Goal: Navigation & Orientation: Find specific page/section

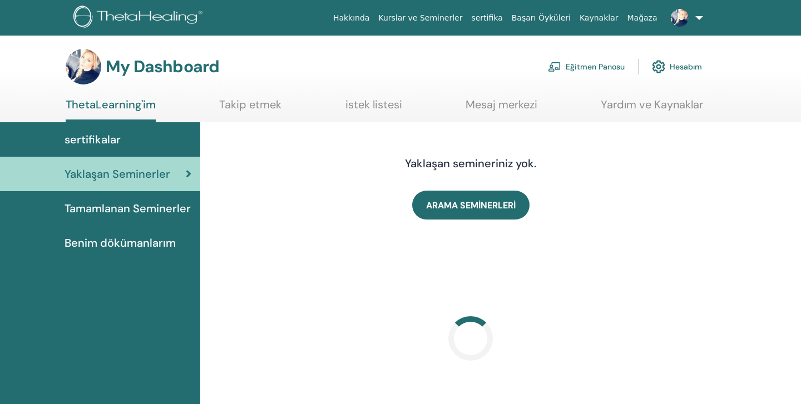
click at [147, 233] on link "Benim dökümanlarım" at bounding box center [100, 243] width 200 height 34
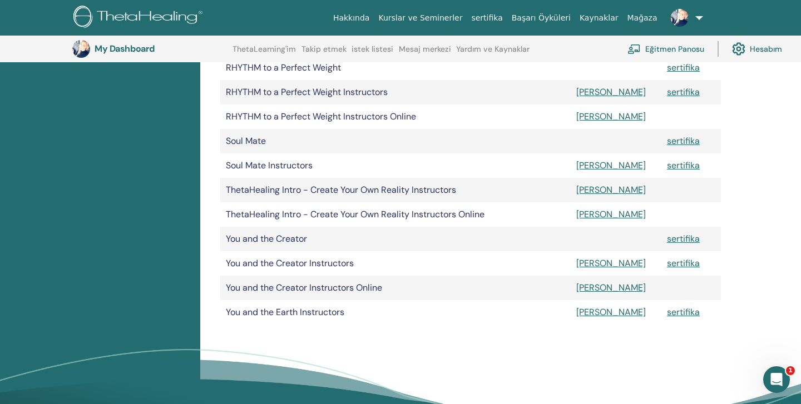
scroll to position [516, 0]
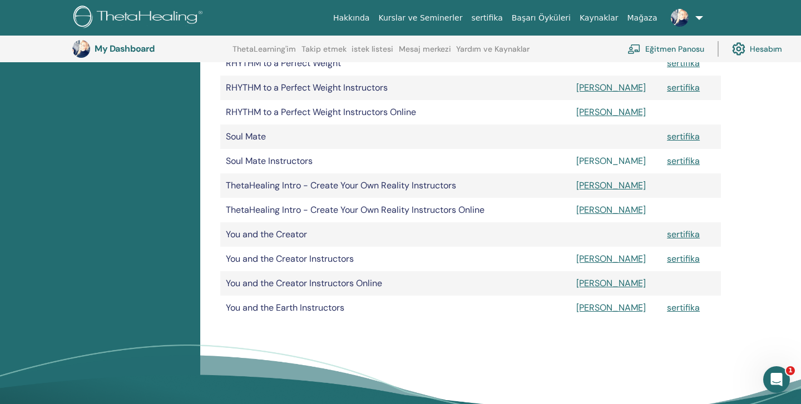
click at [589, 163] on link "Manuel" at bounding box center [610, 161] width 69 height 12
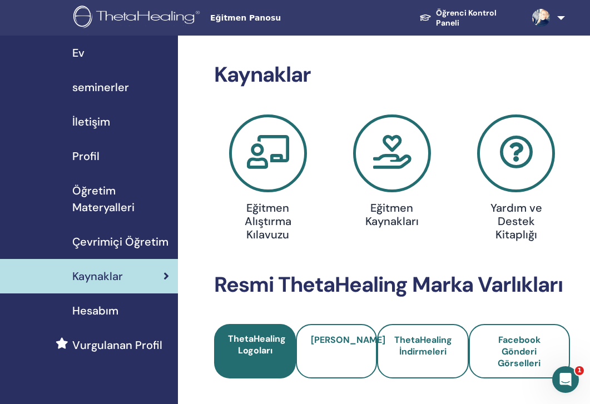
click at [113, 195] on span "Öğretim Materyalleri" at bounding box center [120, 198] width 97 height 33
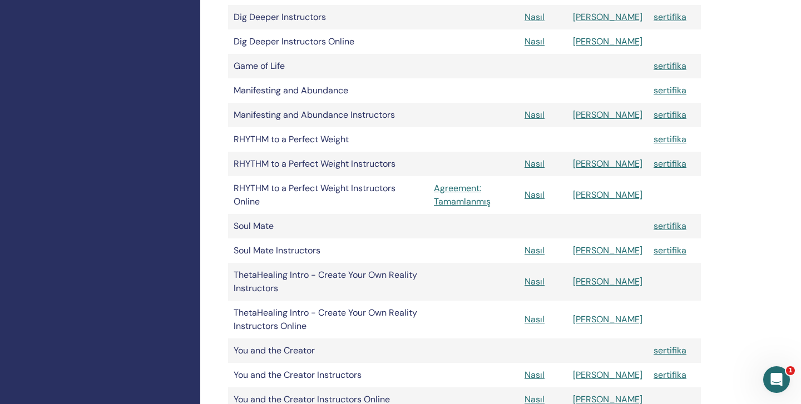
scroll to position [445, 0]
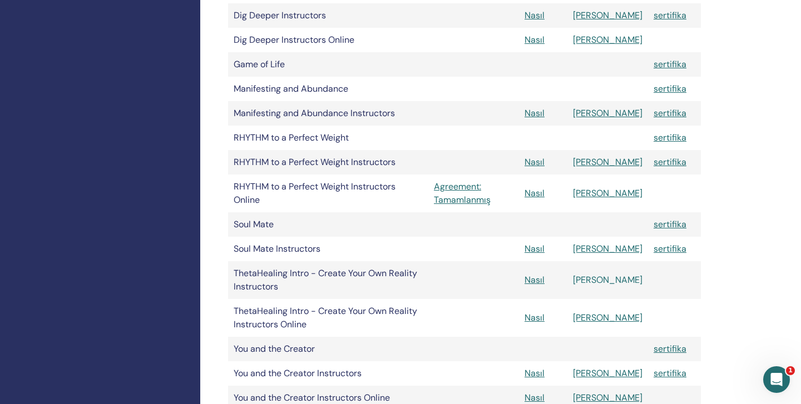
click at [589, 279] on link "Manuel" at bounding box center [607, 280] width 69 height 12
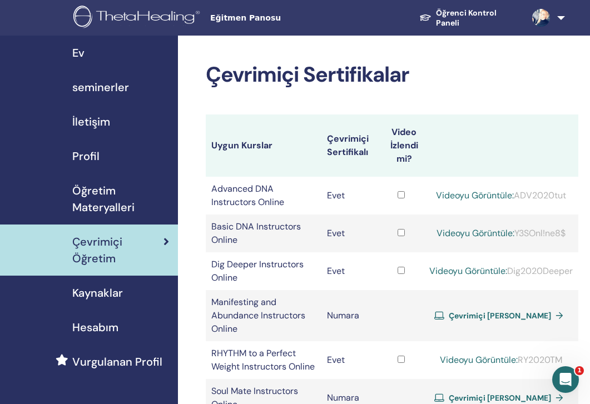
click at [586, 328] on div "Çevrimiçi Sertifikalar Uygun Kurslar Çevrimiçi Sertifikalı Video İzlendi mi? Ad…" at bounding box center [428, 349] width 500 height 626
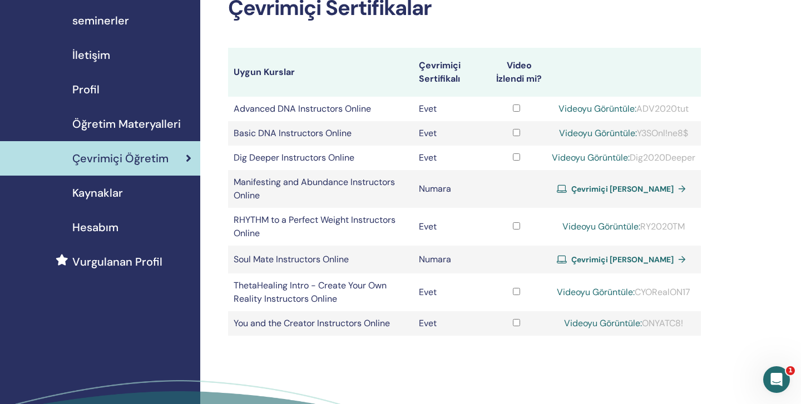
scroll to position [89, 0]
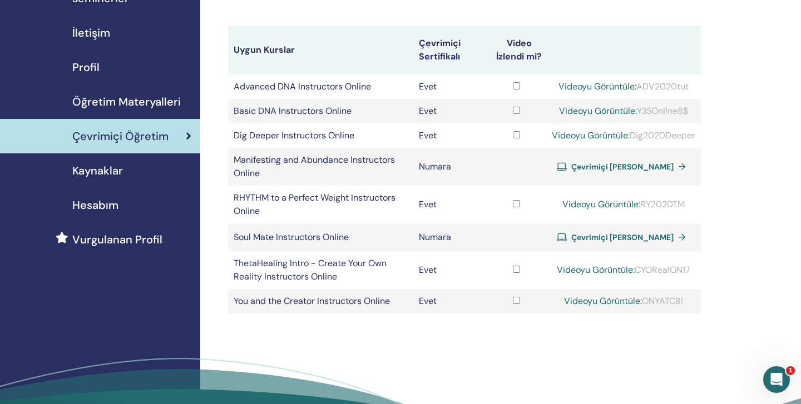
click at [87, 64] on span "Profil" at bounding box center [85, 67] width 27 height 17
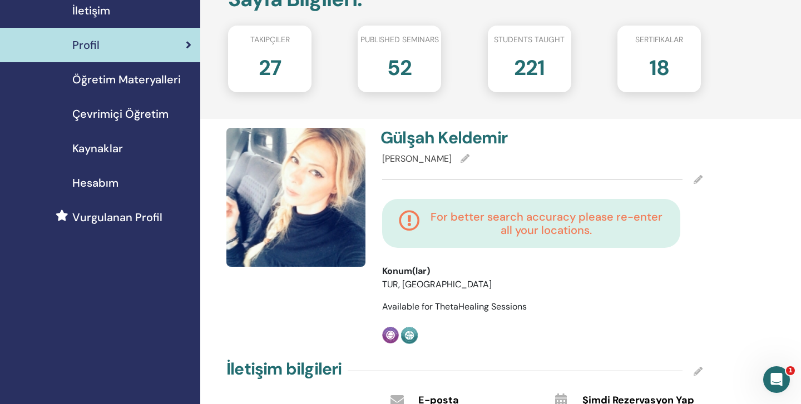
scroll to position [133, 0]
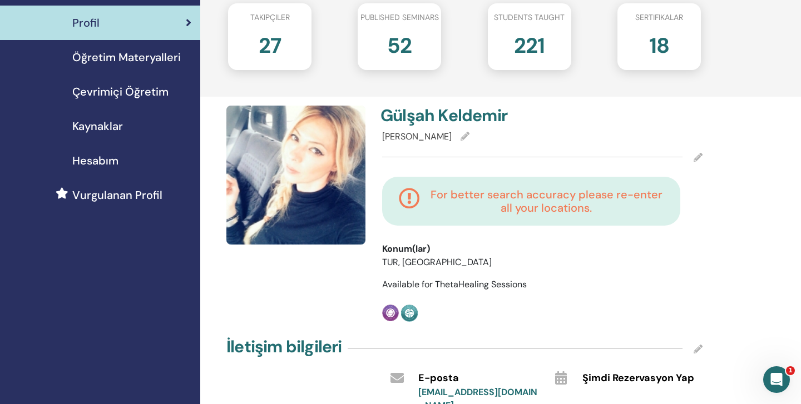
click at [698, 153] on icon at bounding box center [697, 157] width 9 height 9
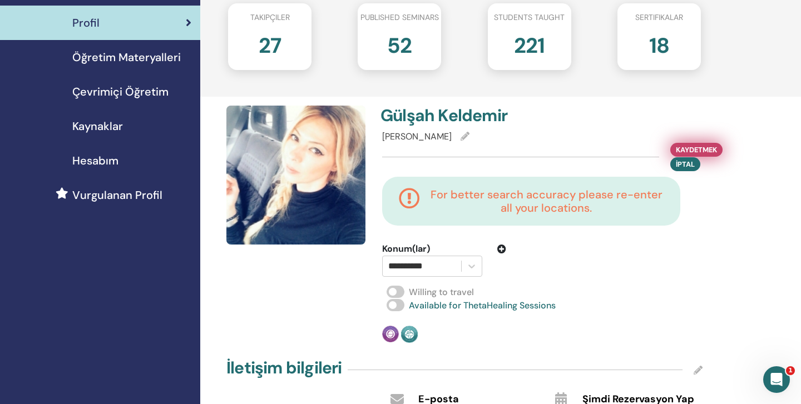
click at [697, 149] on span "Kaydetmek" at bounding box center [695, 150] width 41 height 12
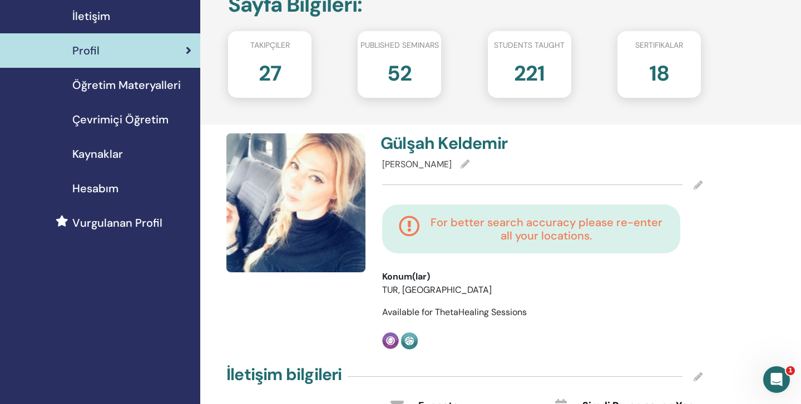
scroll to position [89, 0]
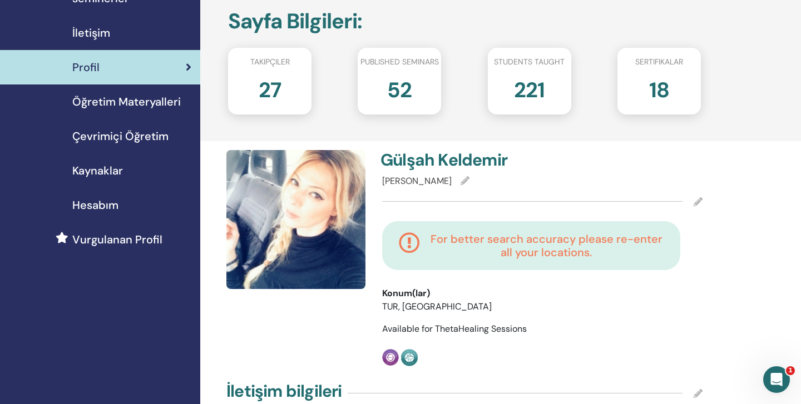
click at [411, 233] on icon at bounding box center [409, 245] width 21 height 27
click at [411, 179] on span "[PERSON_NAME]" at bounding box center [416, 181] width 69 height 12
click at [469, 175] on span at bounding box center [464, 181] width 9 height 12
click at [106, 235] on span "Vurgulanan Profil" at bounding box center [117, 239] width 90 height 17
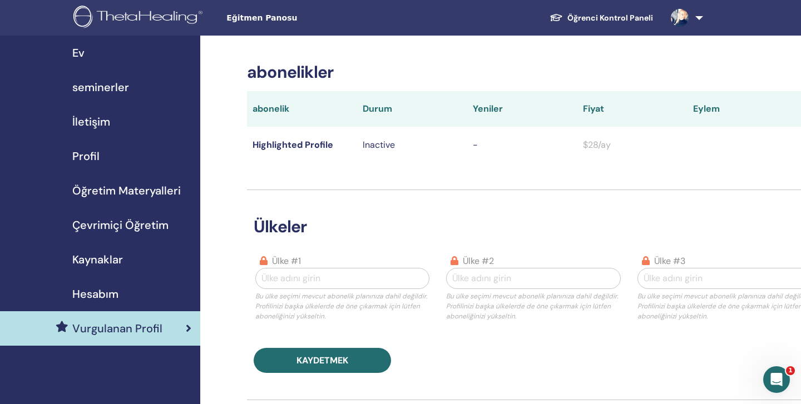
click at [93, 289] on span "Hesabım" at bounding box center [95, 294] width 46 height 17
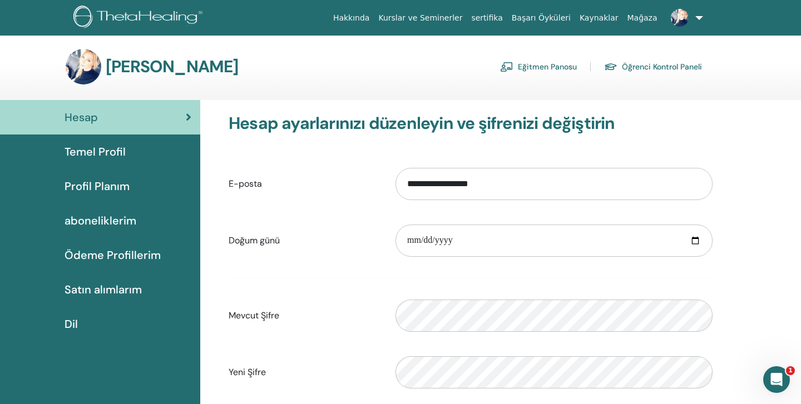
click at [136, 251] on span "Ödeme Profillerim" at bounding box center [112, 255] width 96 height 17
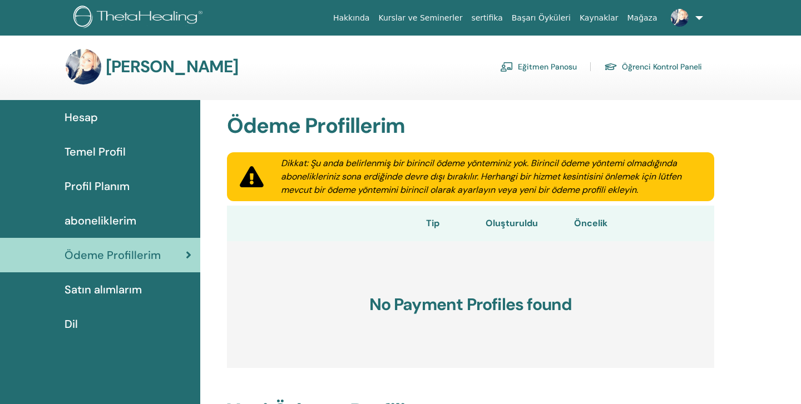
click at [112, 182] on span "Profil Planım" at bounding box center [96, 186] width 65 height 17
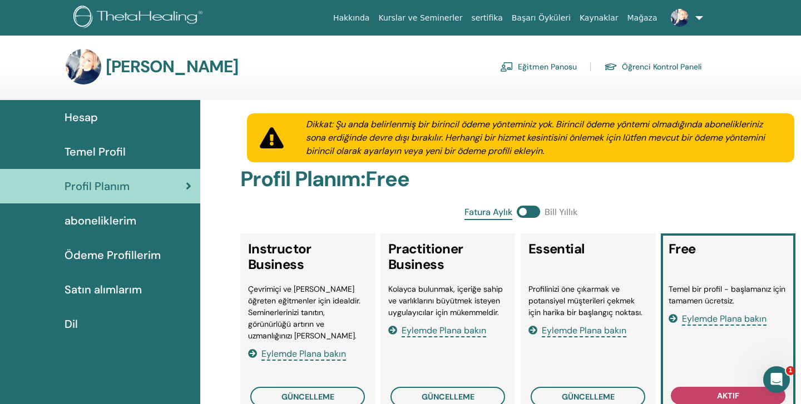
click at [631, 185] on h2 "Profil Planım : Free" at bounding box center [520, 180] width 560 height 26
click at [93, 115] on span "Hesap" at bounding box center [80, 117] width 33 height 17
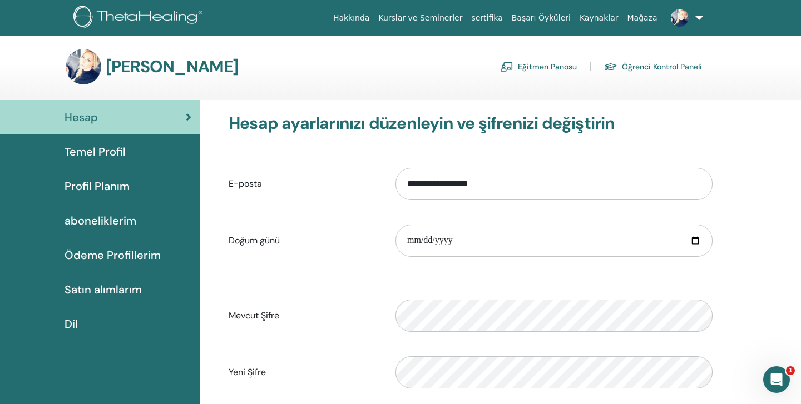
click at [550, 68] on link "Eğitmen Panosu" at bounding box center [538, 67] width 77 height 18
